Goal: Transaction & Acquisition: Purchase product/service

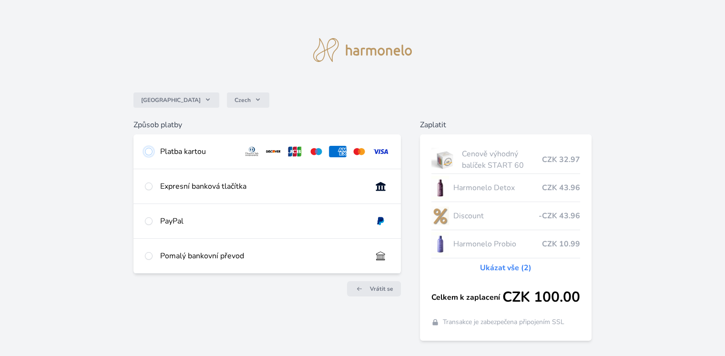
click at [149, 152] on input "radio" at bounding box center [149, 152] width 8 height 8
radio input "true"
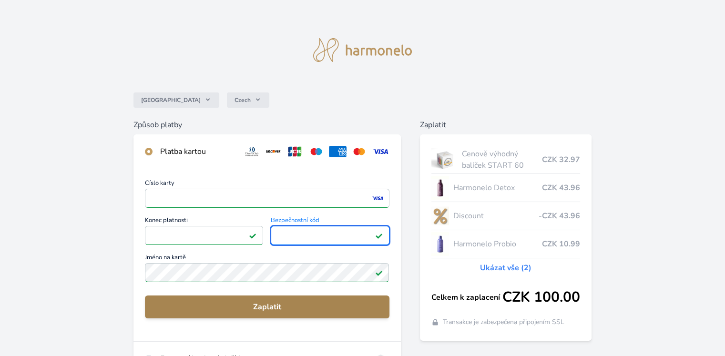
click at [230, 309] on span "Zaplatit" at bounding box center [267, 306] width 229 height 11
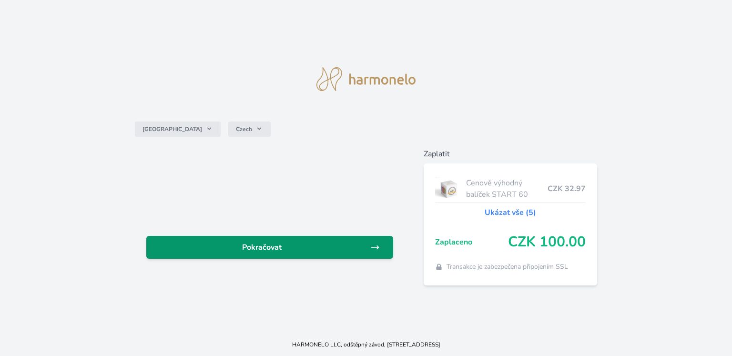
click at [286, 251] on span "Pokračovat" at bounding box center [262, 247] width 216 height 11
